Goal: Transaction & Acquisition: Purchase product/service

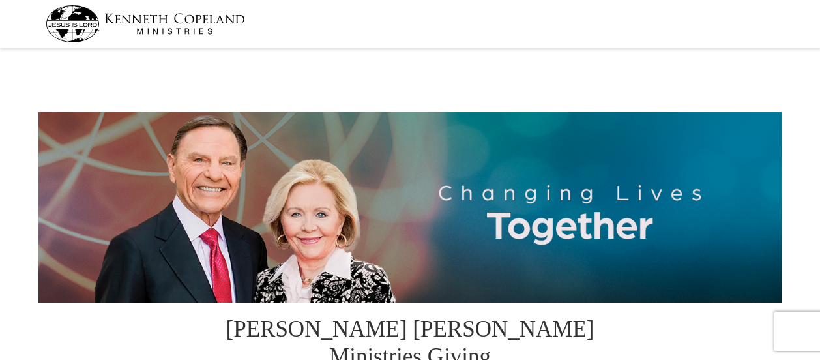
select select "IL"
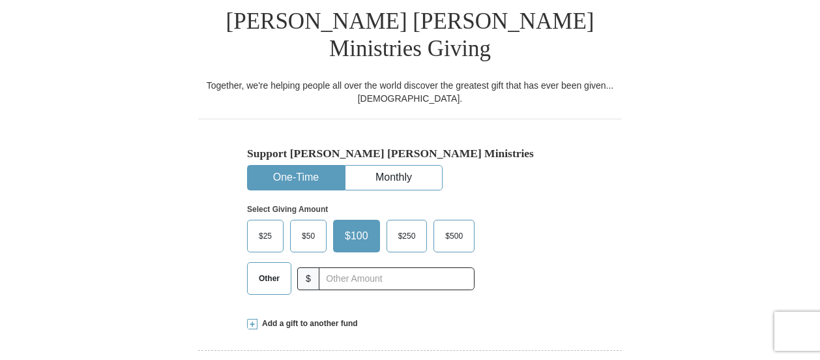
scroll to position [322, 0]
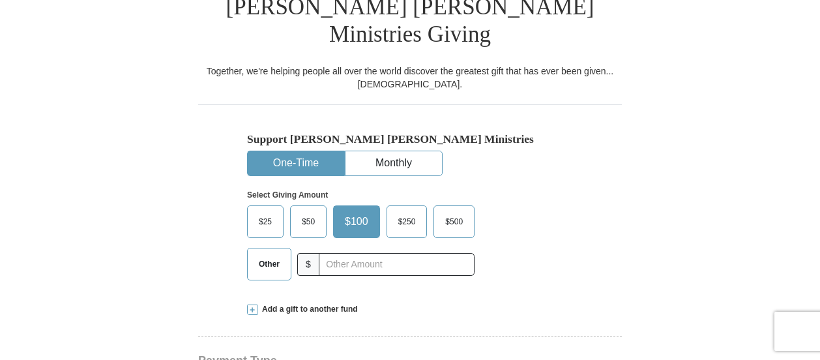
click at [308, 212] on span "$50" at bounding box center [308, 222] width 26 height 20
click at [0, 0] on input "$50" at bounding box center [0, 0] width 0 height 0
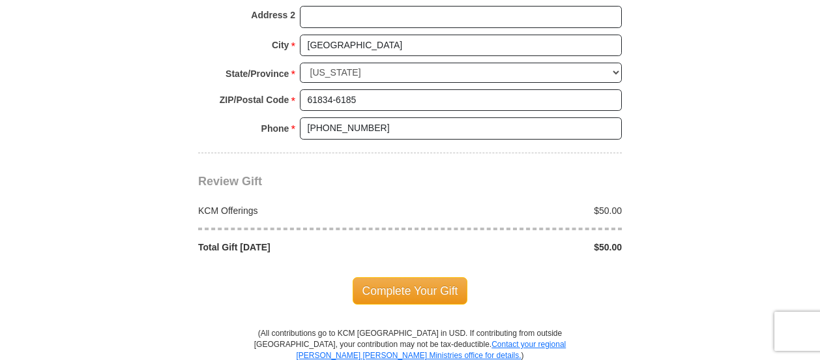
scroll to position [1108, 0]
click at [417, 276] on span "Complete Your Gift" at bounding box center [410, 289] width 115 height 27
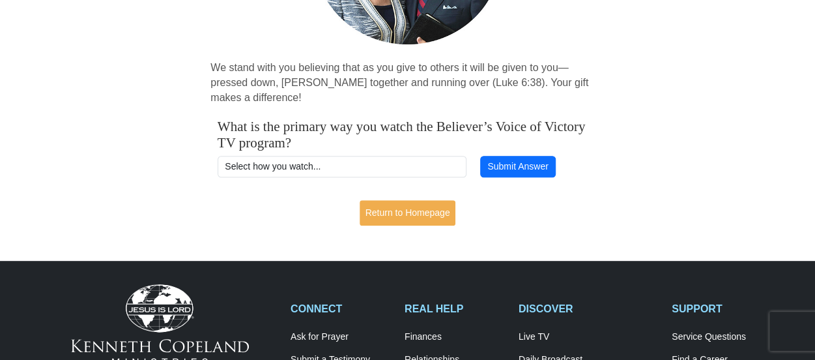
scroll to position [238, 0]
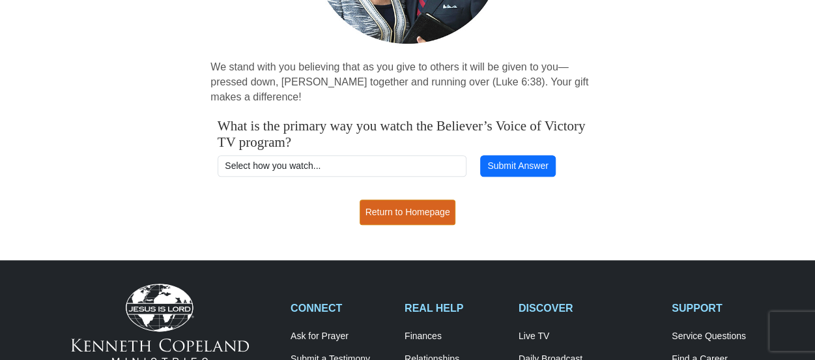
click at [417, 212] on link "Return to Homepage" at bounding box center [408, 211] width 96 height 25
